Goal: Information Seeking & Learning: Learn about a topic

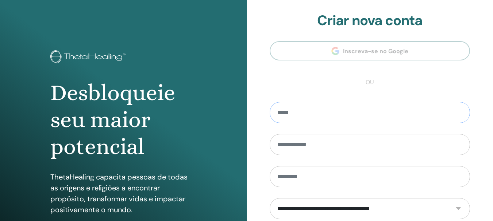
click at [316, 111] on input "email" at bounding box center [370, 112] width 201 height 21
click at [327, 113] on input "**********" at bounding box center [370, 112] width 201 height 21
type input "**********"
click at [305, 143] on input "text" at bounding box center [370, 144] width 201 height 21
type input "*******"
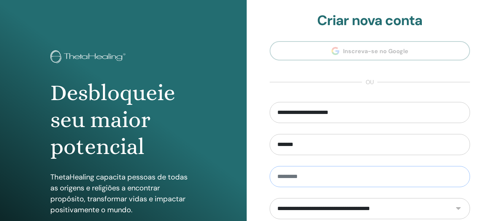
click at [303, 181] on input "text" at bounding box center [370, 176] width 201 height 21
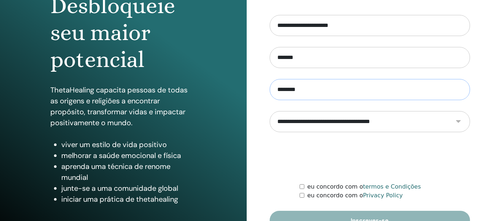
scroll to position [109, 0]
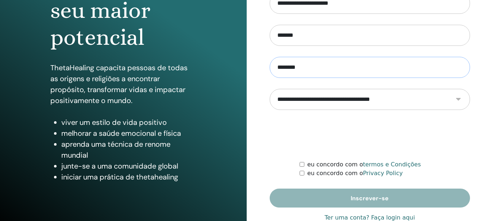
type input "********"
click at [301, 176] on div "eu concordo com o Privacy Policy" at bounding box center [385, 173] width 170 height 9
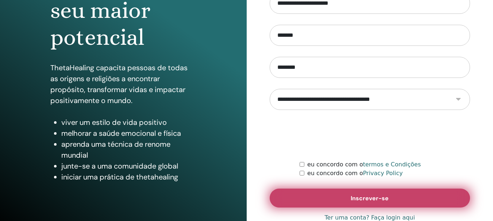
click at [370, 205] on button "Inscrever-se" at bounding box center [370, 198] width 201 height 19
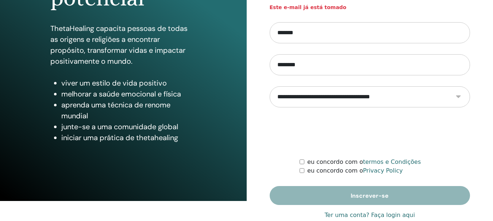
scroll to position [153, 0]
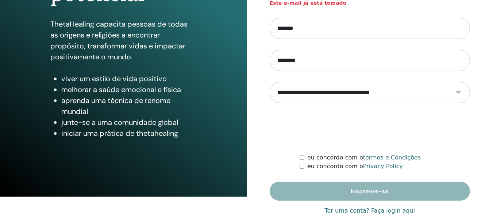
click at [387, 211] on link "Ter uma conta? Faça login aqui" at bounding box center [370, 211] width 90 height 9
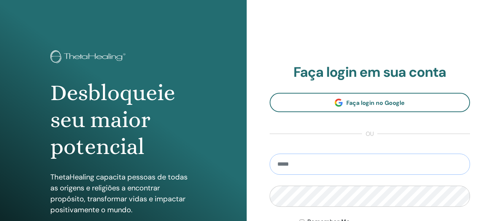
click at [303, 161] on input "email" at bounding box center [370, 164] width 201 height 21
type input "**********"
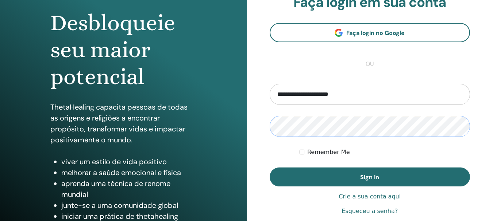
scroll to position [73, 0]
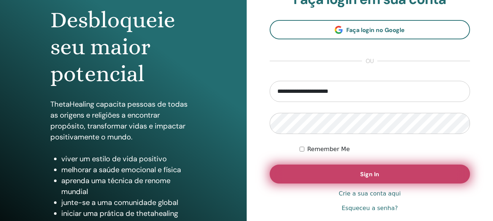
click at [358, 171] on button "Sign In" at bounding box center [370, 174] width 201 height 19
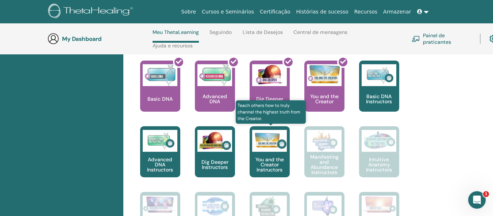
scroll to position [286, 0]
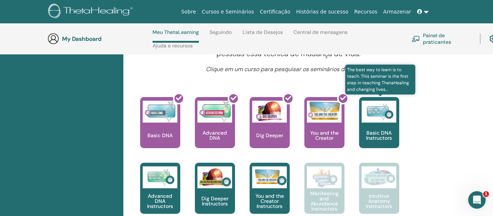
click at [369, 132] on p "Basic DNA Instructors" at bounding box center [379, 135] width 40 height 10
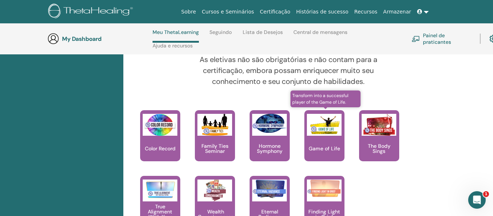
scroll to position [797, 0]
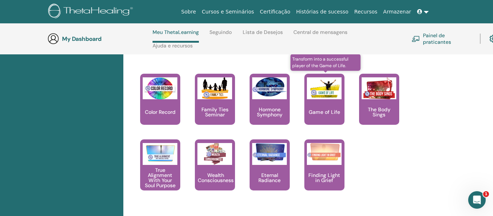
click at [326, 116] on div "Game of Life" at bounding box center [324, 99] width 40 height 51
click at [324, 112] on p "Game of Life" at bounding box center [324, 111] width 37 height 5
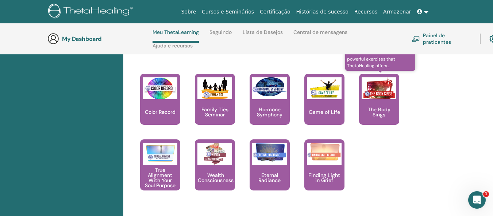
click at [378, 107] on p "The Body Sings" at bounding box center [379, 112] width 40 height 10
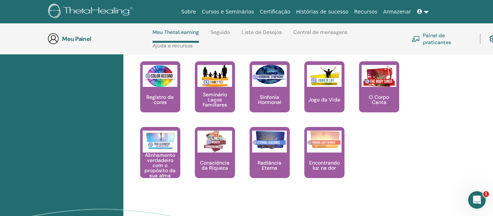
scroll to position [797, 0]
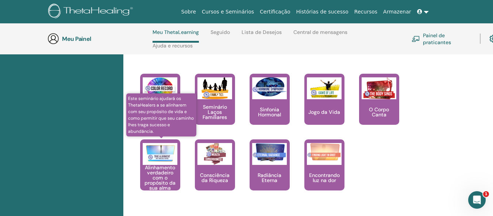
click at [150, 175] on font "Alinhamento verdadeiro com o propósito da sua alma" at bounding box center [159, 177] width 31 height 27
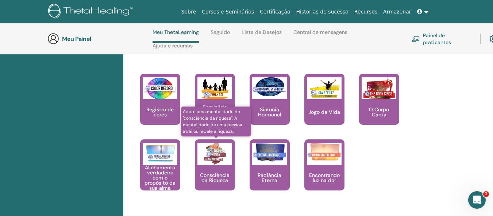
click at [215, 170] on div "Consciência da Riqueza" at bounding box center [215, 164] width 40 height 51
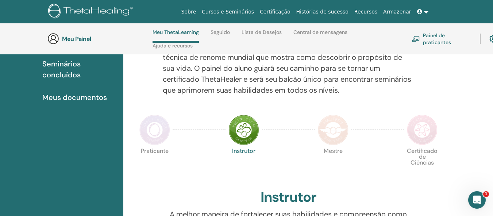
scroll to position [67, 0]
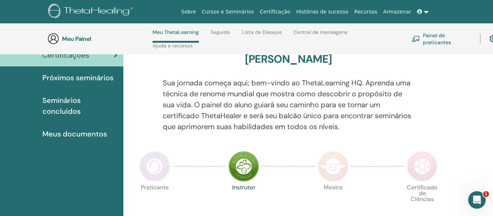
click at [149, 165] on img at bounding box center [154, 166] width 31 height 31
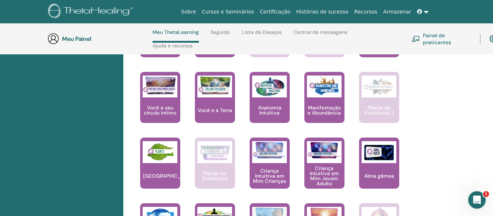
scroll to position [505, 0]
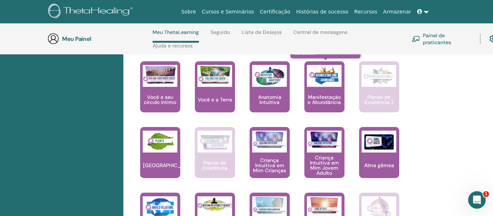
click at [323, 83] on img at bounding box center [324, 76] width 35 height 22
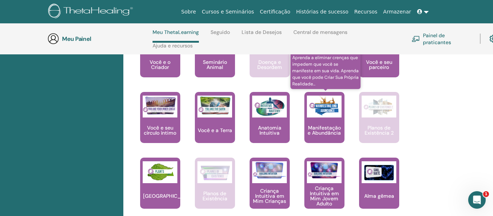
scroll to position [432, 0]
